Goal: Complete application form

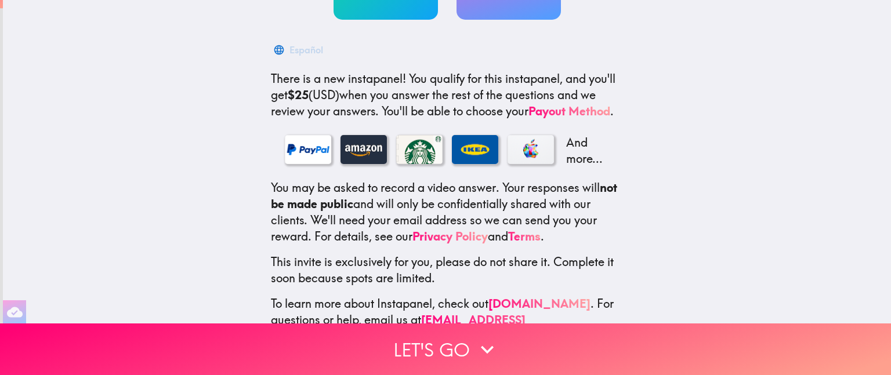
scroll to position [190, 0]
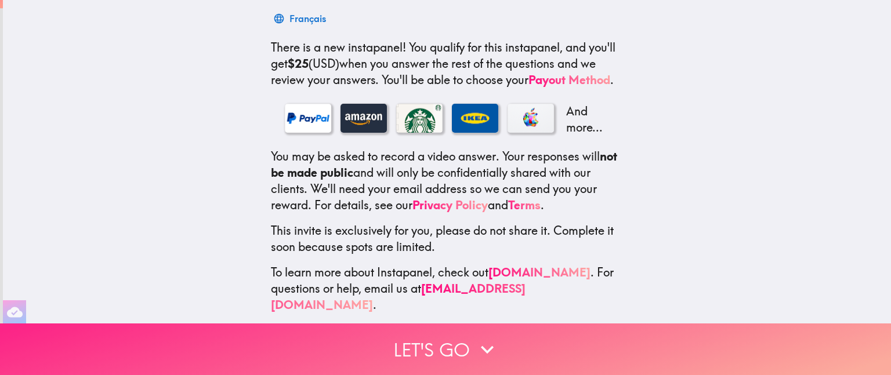
click at [430, 334] on button "Let's go" at bounding box center [445, 350] width 891 height 52
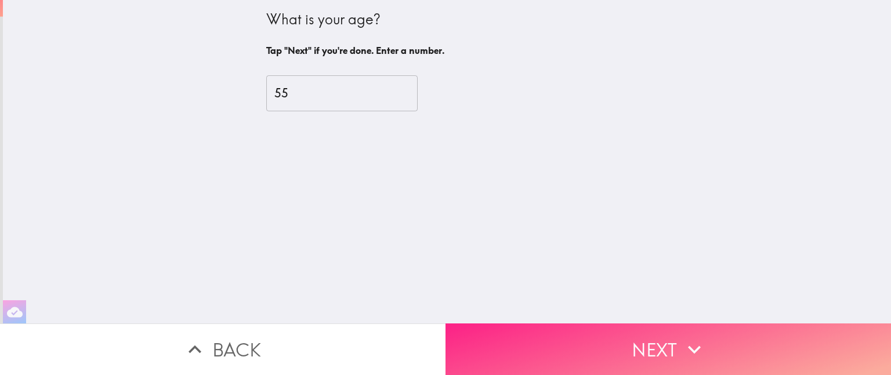
click at [677, 324] on button "Next" at bounding box center [667, 350] width 445 height 52
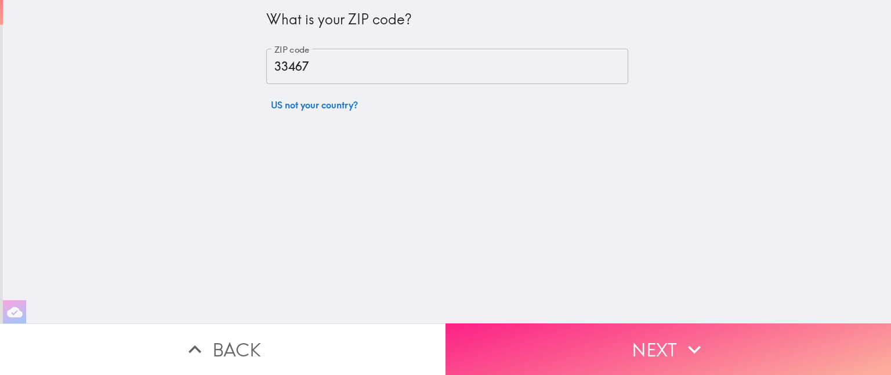
click at [675, 331] on button "Next" at bounding box center [667, 350] width 445 height 52
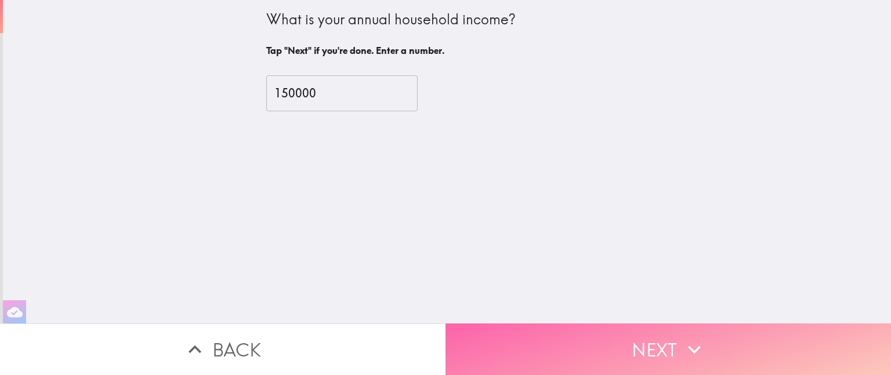
click at [675, 331] on button "Next" at bounding box center [667, 350] width 445 height 52
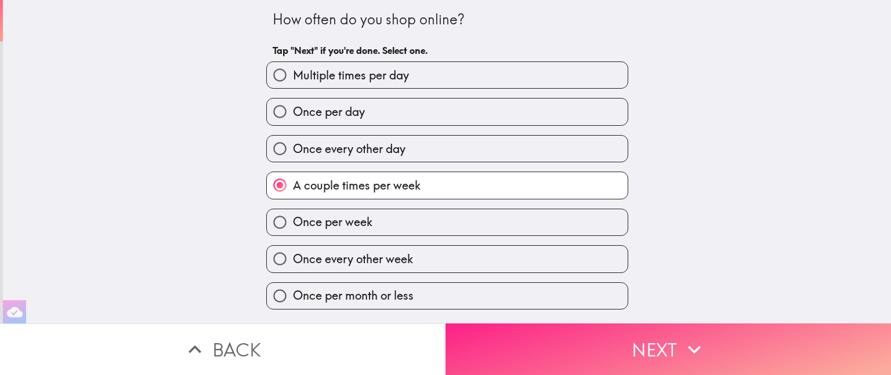
click at [675, 331] on button "Next" at bounding box center [667, 350] width 445 height 52
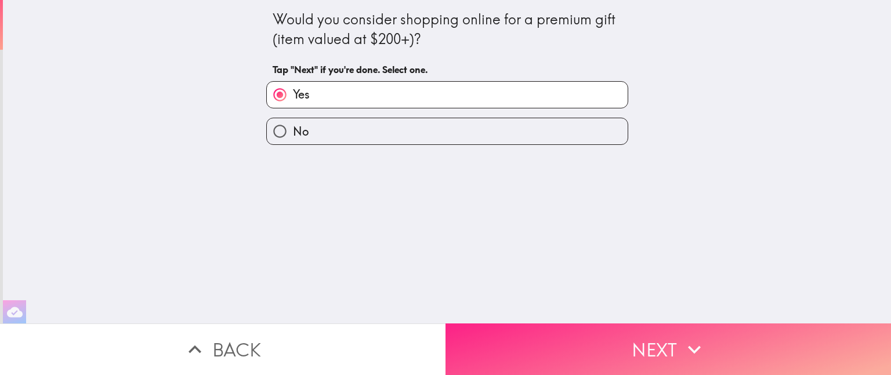
click at [675, 331] on button "Next" at bounding box center [667, 350] width 445 height 52
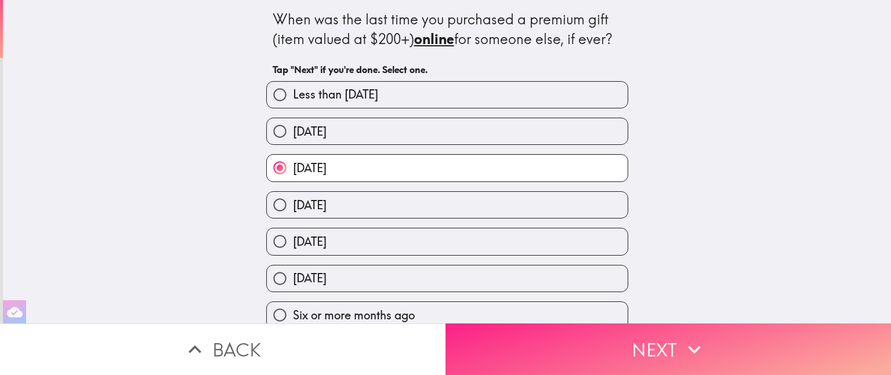
click at [675, 331] on button "Next" at bounding box center [667, 350] width 445 height 52
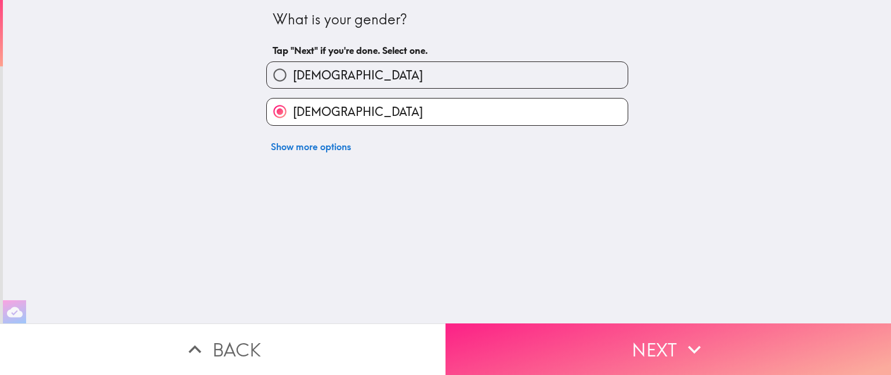
click at [675, 331] on button "Next" at bounding box center [667, 350] width 445 height 52
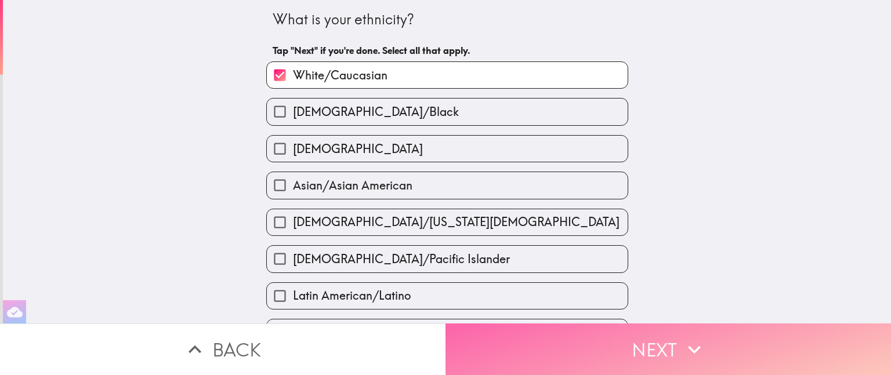
click at [675, 331] on button "Next" at bounding box center [667, 350] width 445 height 52
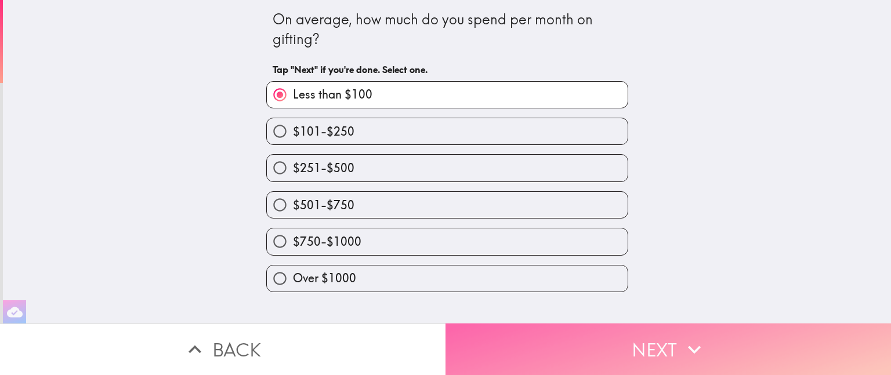
click at [675, 331] on button "Next" at bounding box center [667, 350] width 445 height 52
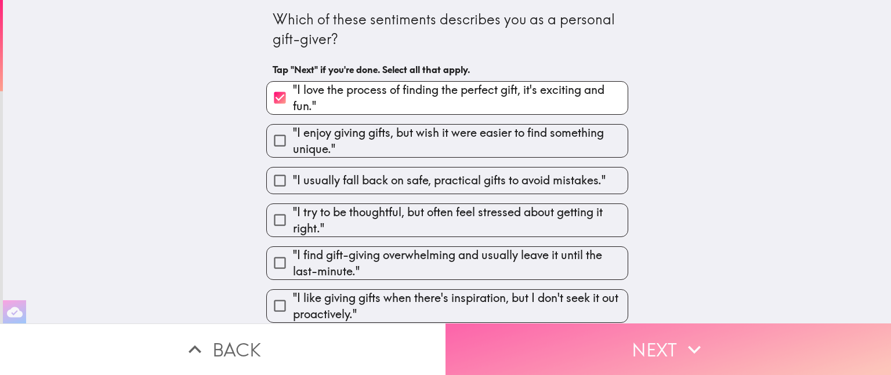
click at [675, 331] on button "Next" at bounding box center [667, 350] width 445 height 52
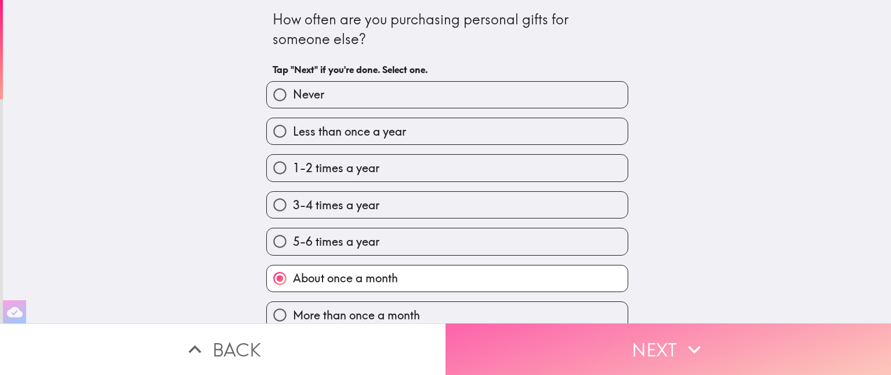
click at [675, 331] on button "Next" at bounding box center [667, 350] width 445 height 52
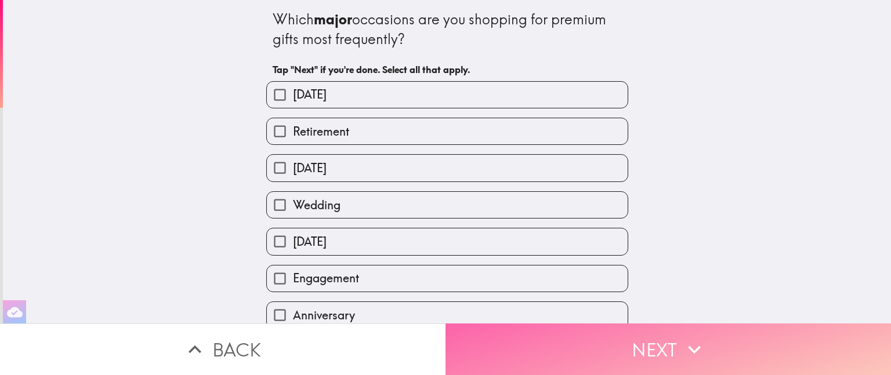
click at [675, 331] on button "Next" at bounding box center [667, 350] width 445 height 52
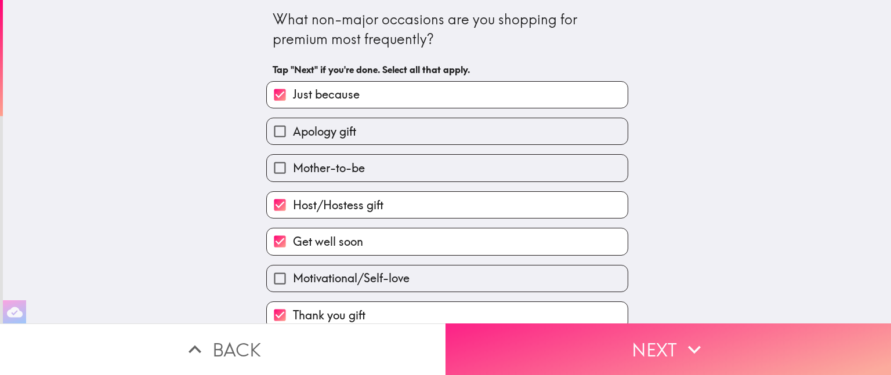
click at [675, 331] on button "Next" at bounding box center [667, 350] width 445 height 52
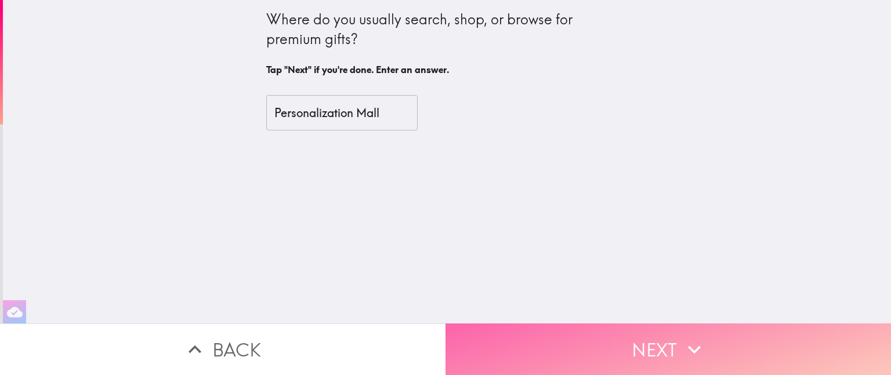
click at [675, 331] on button "Next" at bounding box center [667, 350] width 445 height 52
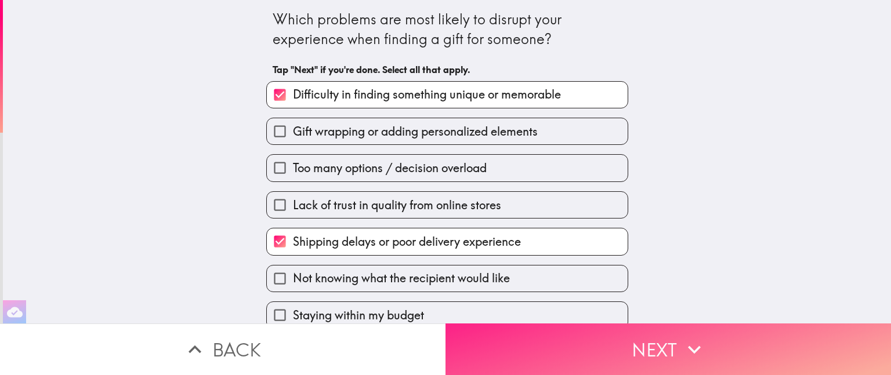
click at [675, 331] on button "Next" at bounding box center [667, 350] width 445 height 52
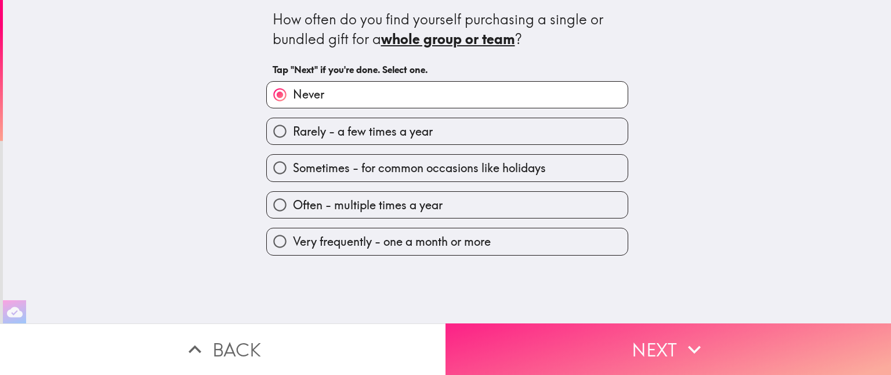
click at [675, 331] on button "Next" at bounding box center [667, 350] width 445 height 52
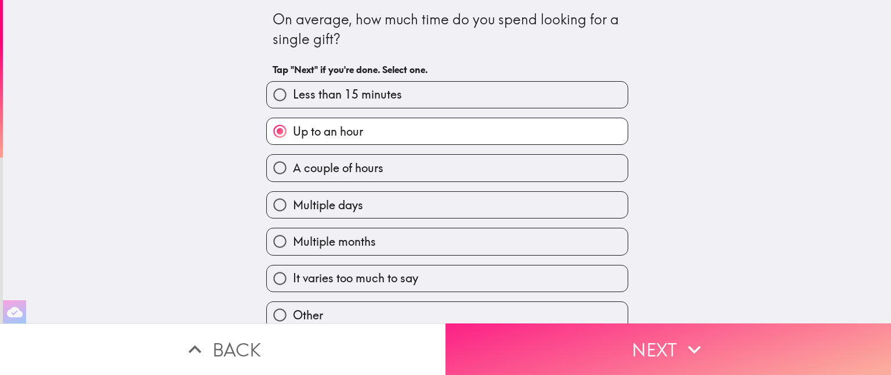
click at [675, 331] on button "Next" at bounding box center [667, 350] width 445 height 52
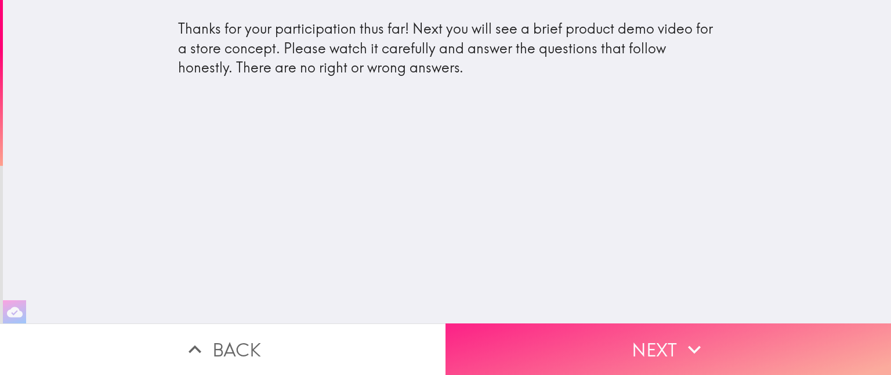
click at [675, 331] on button "Next" at bounding box center [667, 350] width 445 height 52
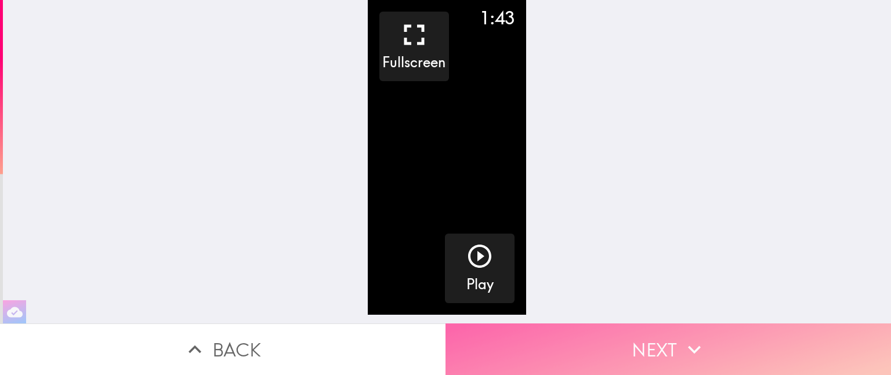
click at [675, 331] on button "Next" at bounding box center [667, 350] width 445 height 52
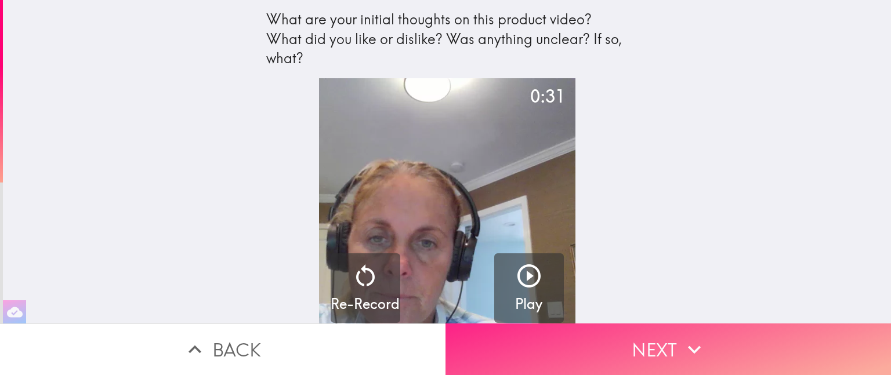
click at [675, 331] on button "Next" at bounding box center [667, 350] width 445 height 52
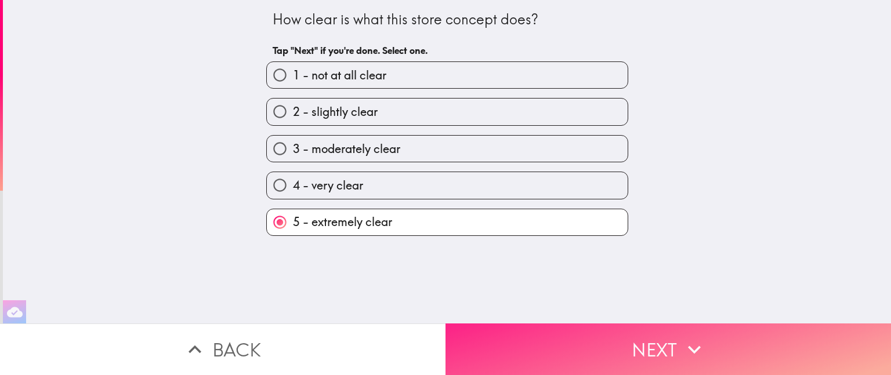
click at [697, 337] on icon "button" at bounding box center [695, 350] width 26 height 26
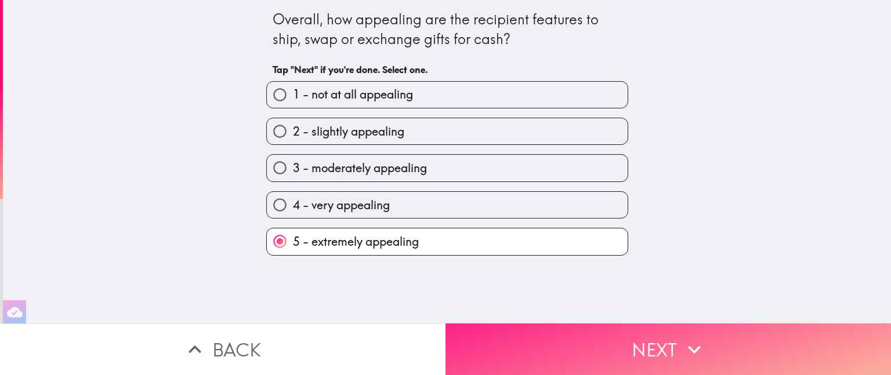
click at [697, 337] on icon "button" at bounding box center [695, 350] width 26 height 26
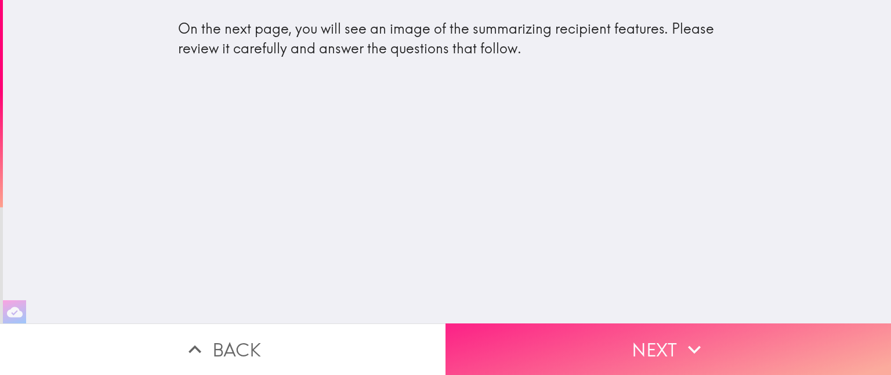
click at [700, 337] on icon "button" at bounding box center [695, 350] width 26 height 26
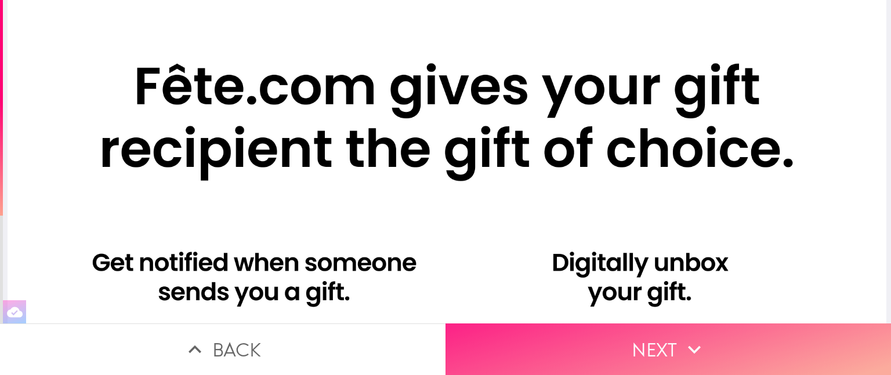
click at [700, 337] on icon "button" at bounding box center [695, 350] width 26 height 26
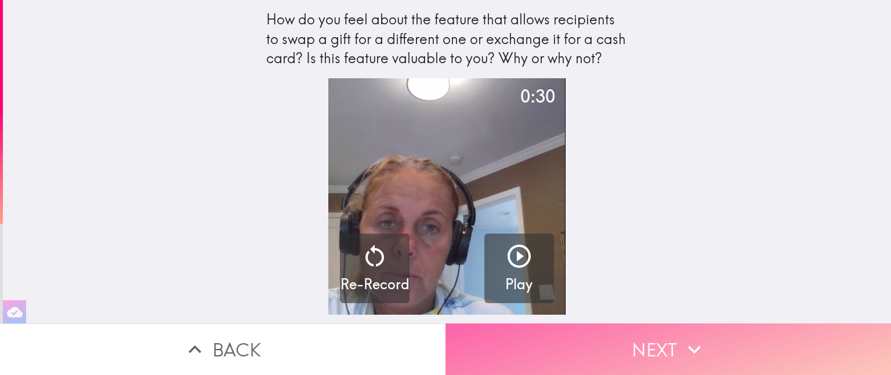
click at [700, 337] on icon "button" at bounding box center [695, 350] width 26 height 26
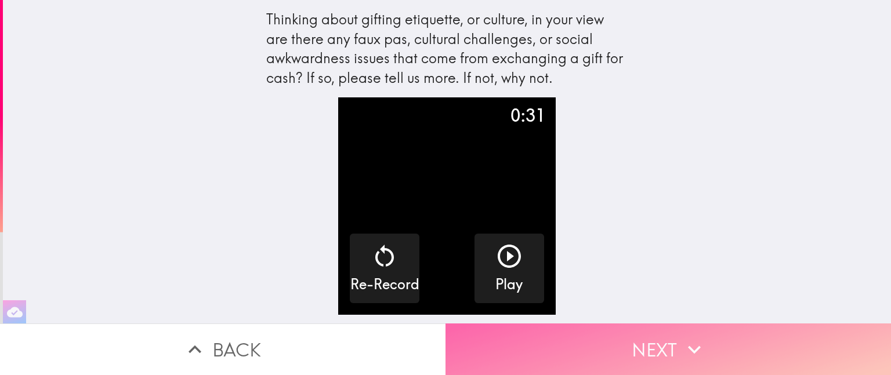
click at [700, 337] on icon "button" at bounding box center [695, 350] width 26 height 26
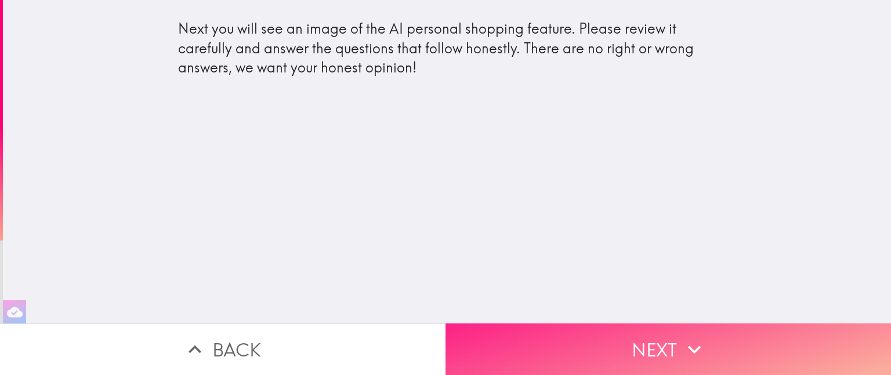
click at [700, 337] on icon "button" at bounding box center [695, 350] width 26 height 26
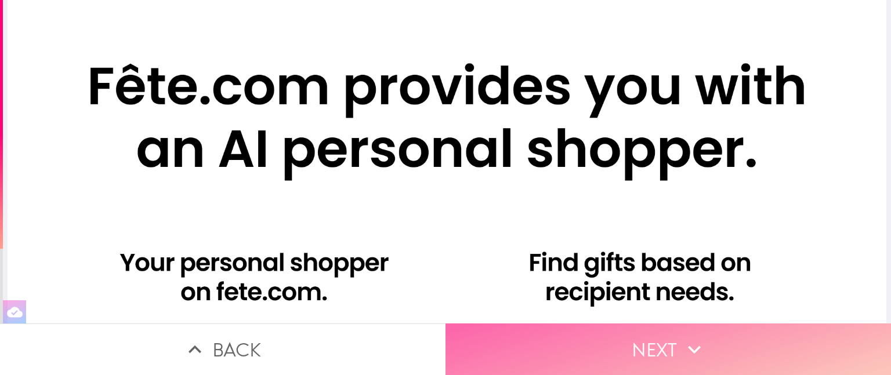
click at [655, 331] on button "Next" at bounding box center [667, 350] width 445 height 52
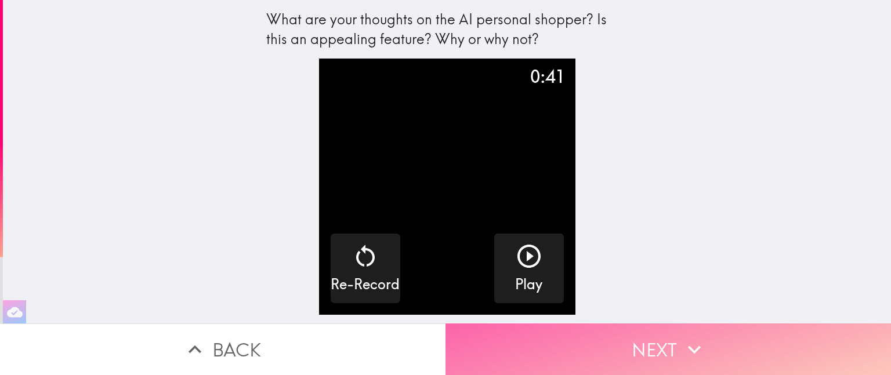
click at [661, 327] on button "Next" at bounding box center [667, 350] width 445 height 52
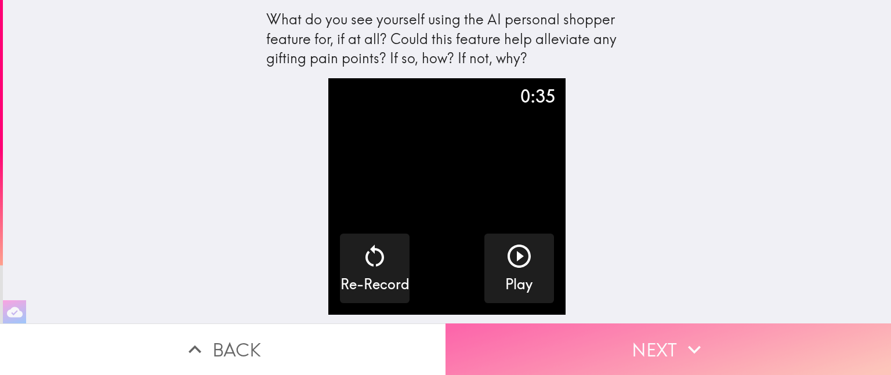
click at [661, 327] on button "Next" at bounding box center [667, 350] width 445 height 52
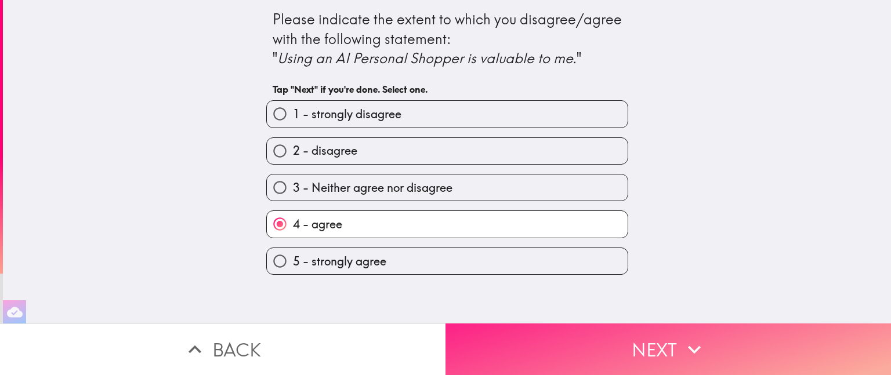
click at [661, 327] on button "Next" at bounding box center [667, 350] width 445 height 52
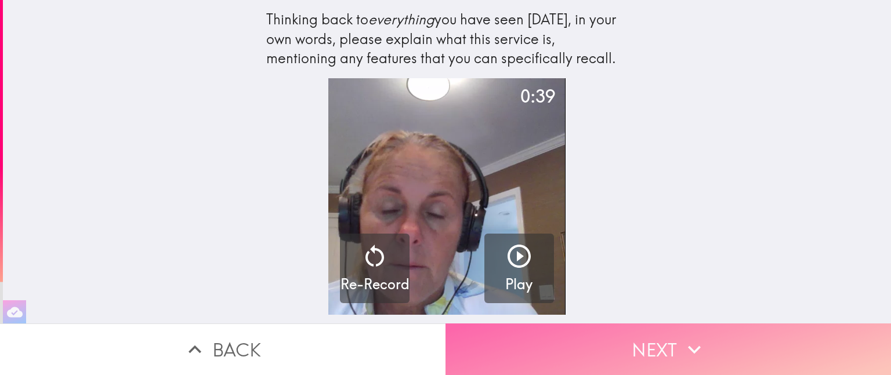
click at [661, 327] on button "Next" at bounding box center [667, 350] width 445 height 52
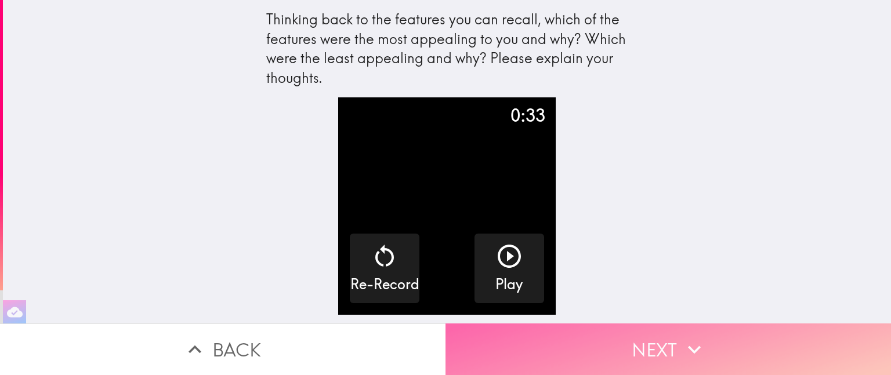
click at [661, 327] on button "Next" at bounding box center [667, 350] width 445 height 52
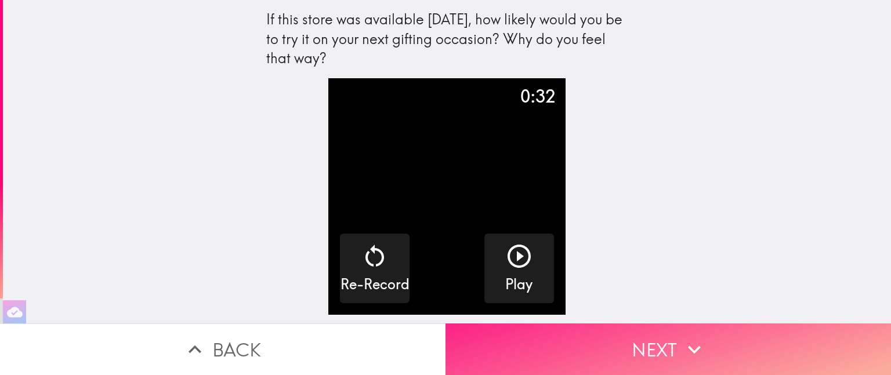
click at [661, 327] on button "Next" at bounding box center [667, 350] width 445 height 52
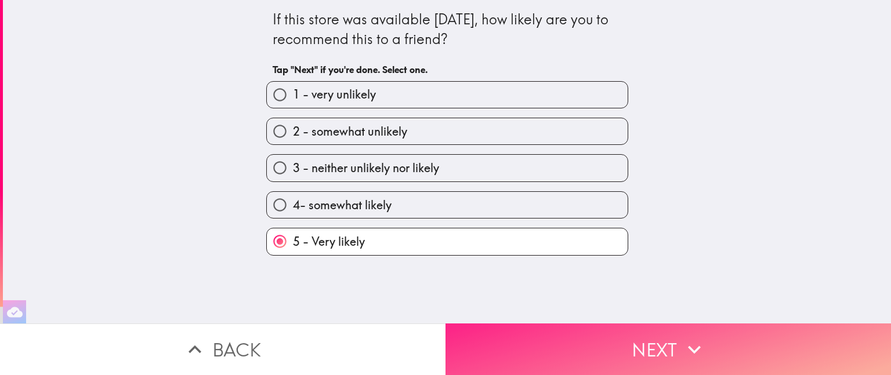
click at [661, 327] on button "Next" at bounding box center [667, 350] width 445 height 52
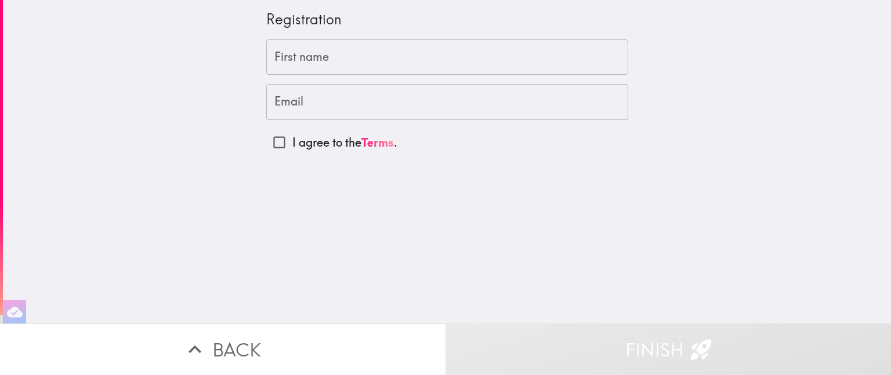
click at [336, 59] on input "First name" at bounding box center [447, 57] width 362 height 36
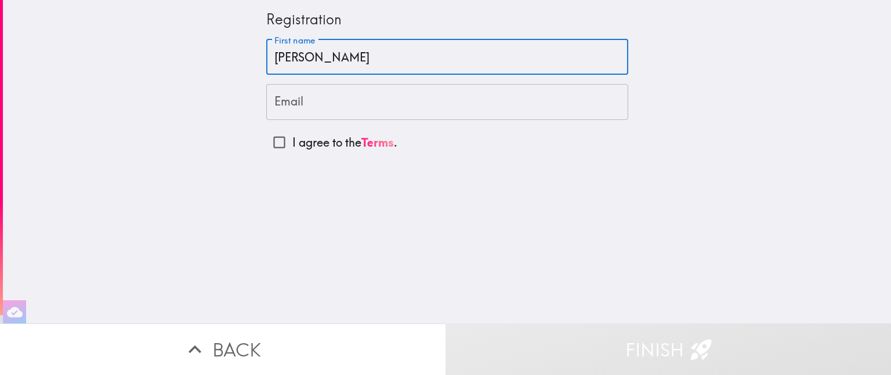
type input "[PERSON_NAME]"
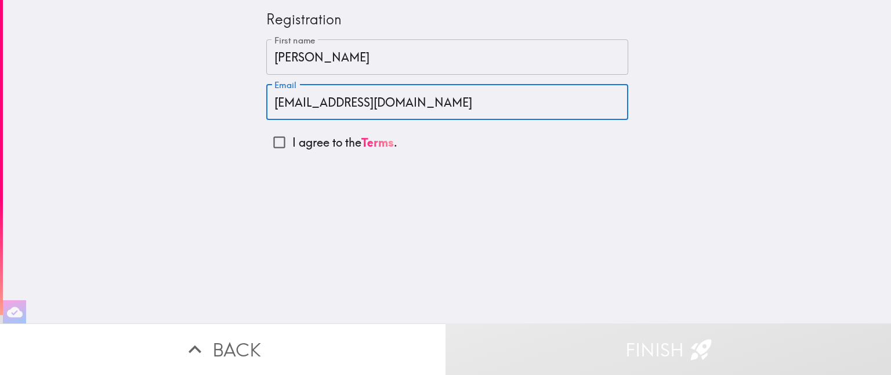
type input "[EMAIL_ADDRESS][DOMAIN_NAME]"
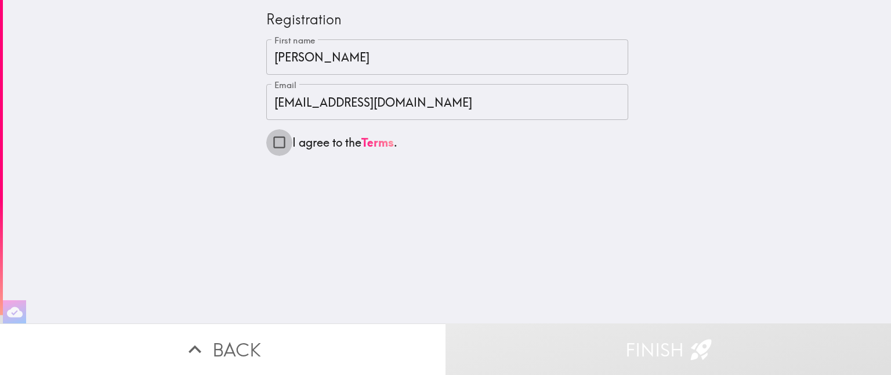
click at [270, 145] on input "I agree to the Terms ." at bounding box center [279, 142] width 26 height 26
checkbox input "true"
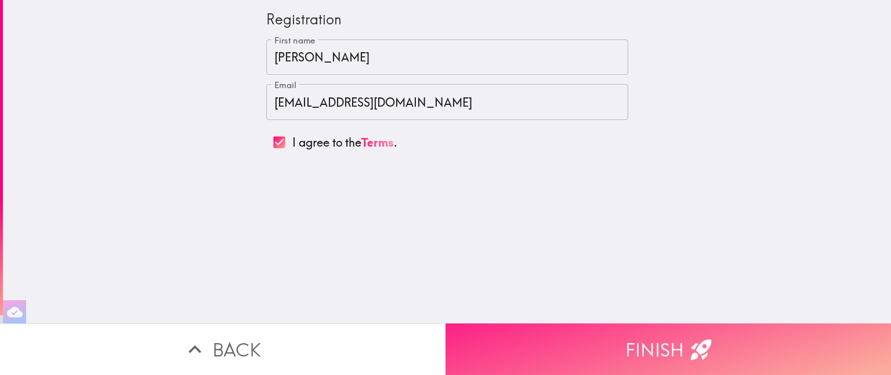
click at [637, 336] on button "Finish" at bounding box center [667, 350] width 445 height 52
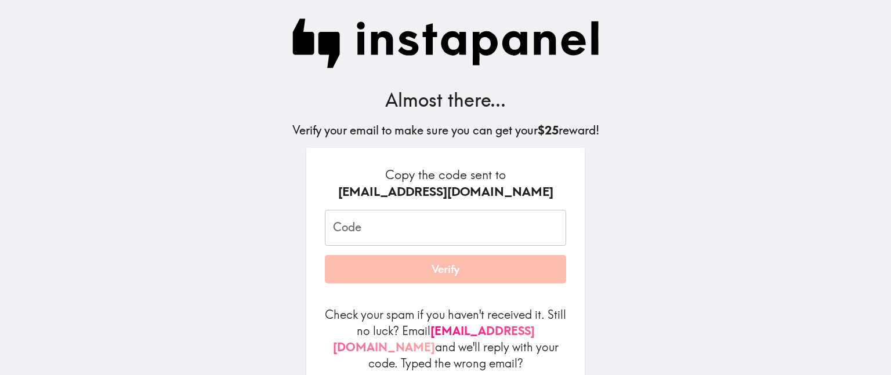
drag, startPoint x: 495, startPoint y: 231, endPoint x: 500, endPoint y: 219, distance: 13.6
click at [500, 219] on input "Code" at bounding box center [445, 228] width 241 height 36
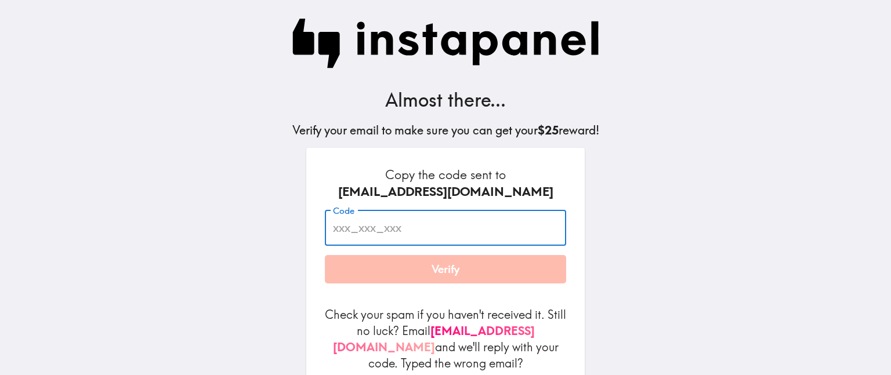
paste input "gy4_Jq5_FEk"
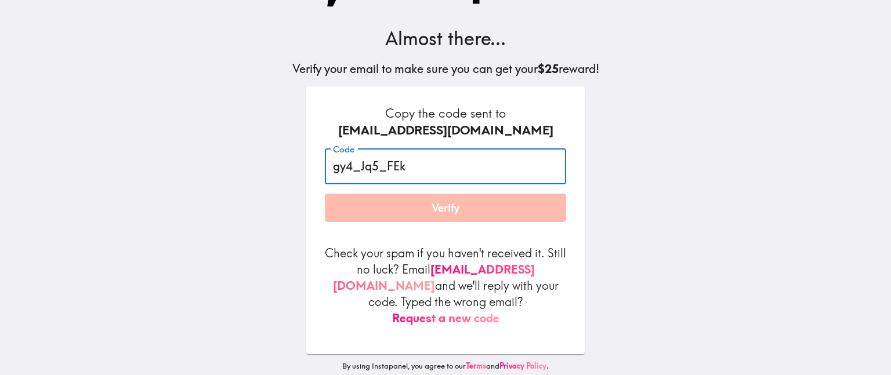
type input "gy4_Jq5_FEk"
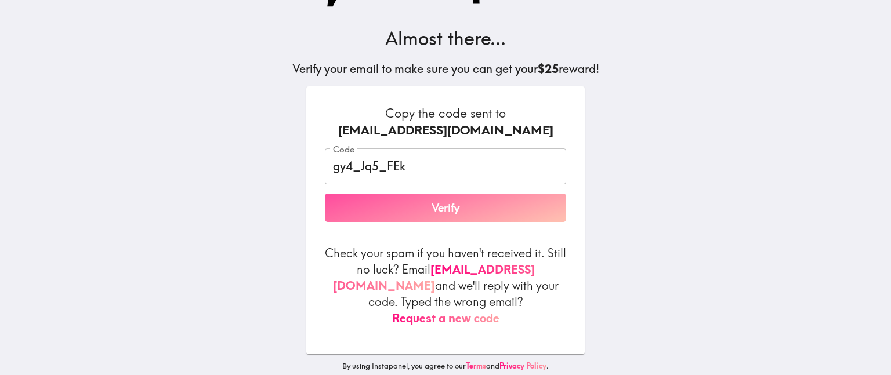
click at [450, 216] on button "Verify" at bounding box center [445, 208] width 241 height 29
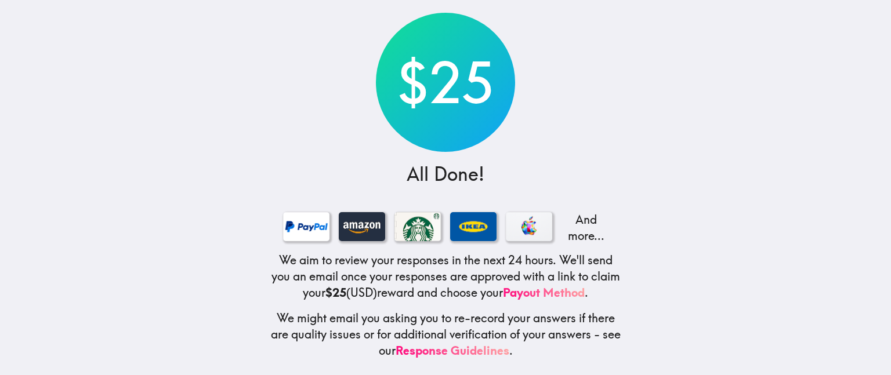
scroll to position [72, 0]
